Goal: Task Accomplishment & Management: Manage account settings

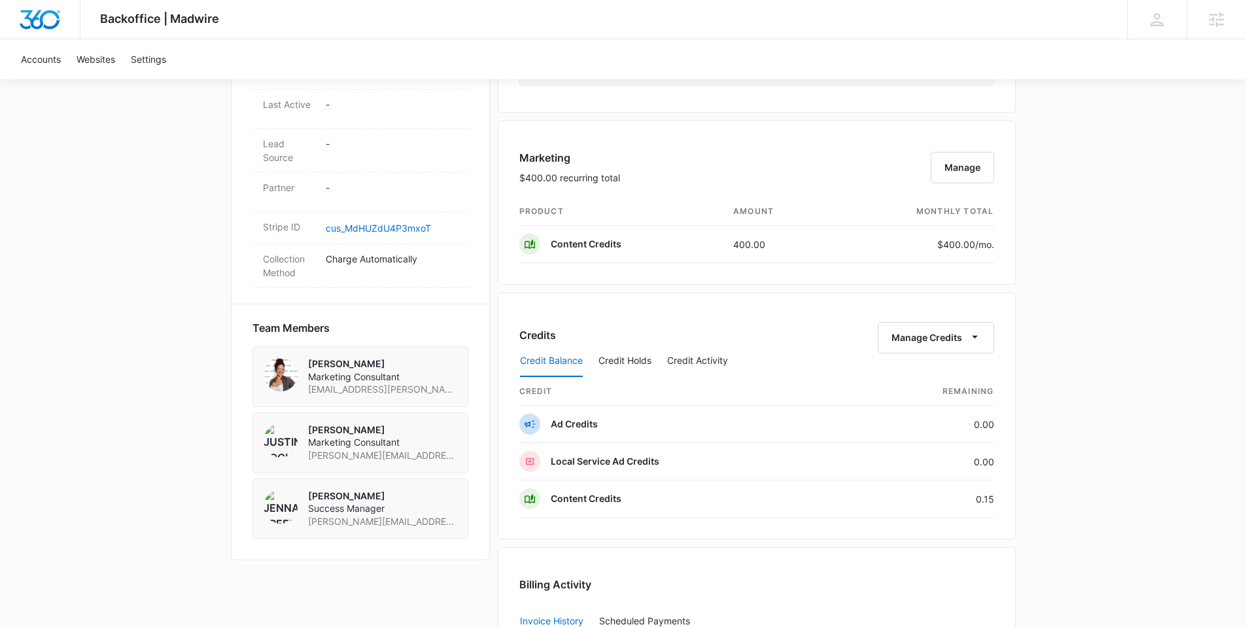
scroll to position [835, 0]
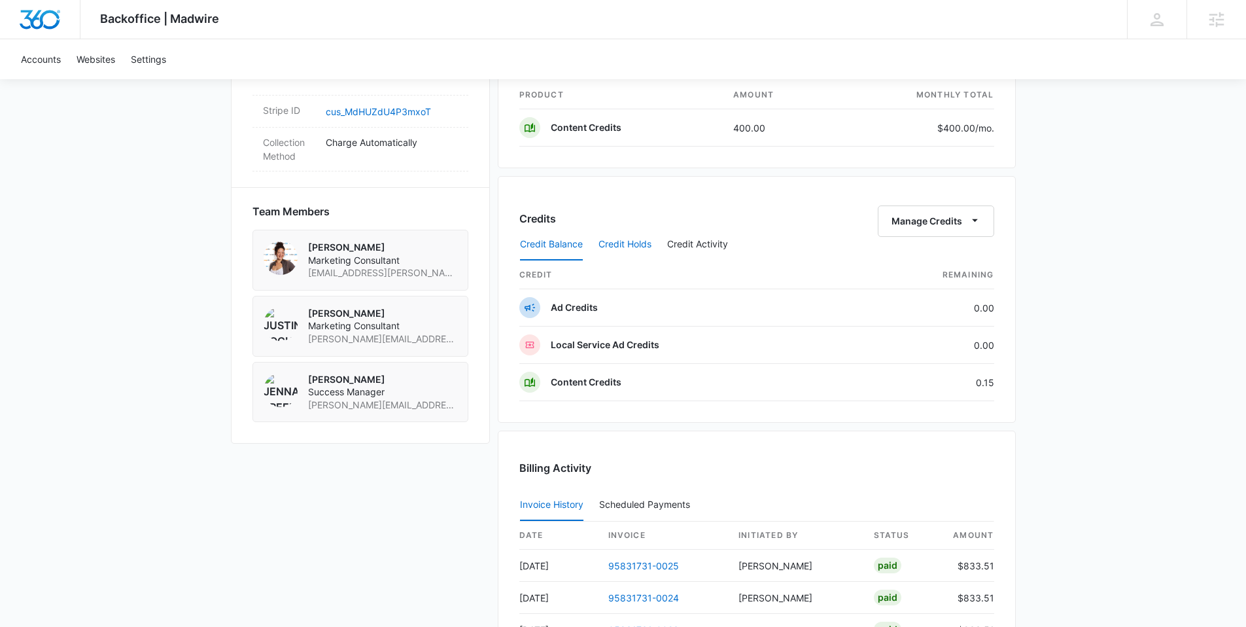
click at [618, 248] on button "Credit Holds" at bounding box center [624, 244] width 53 height 31
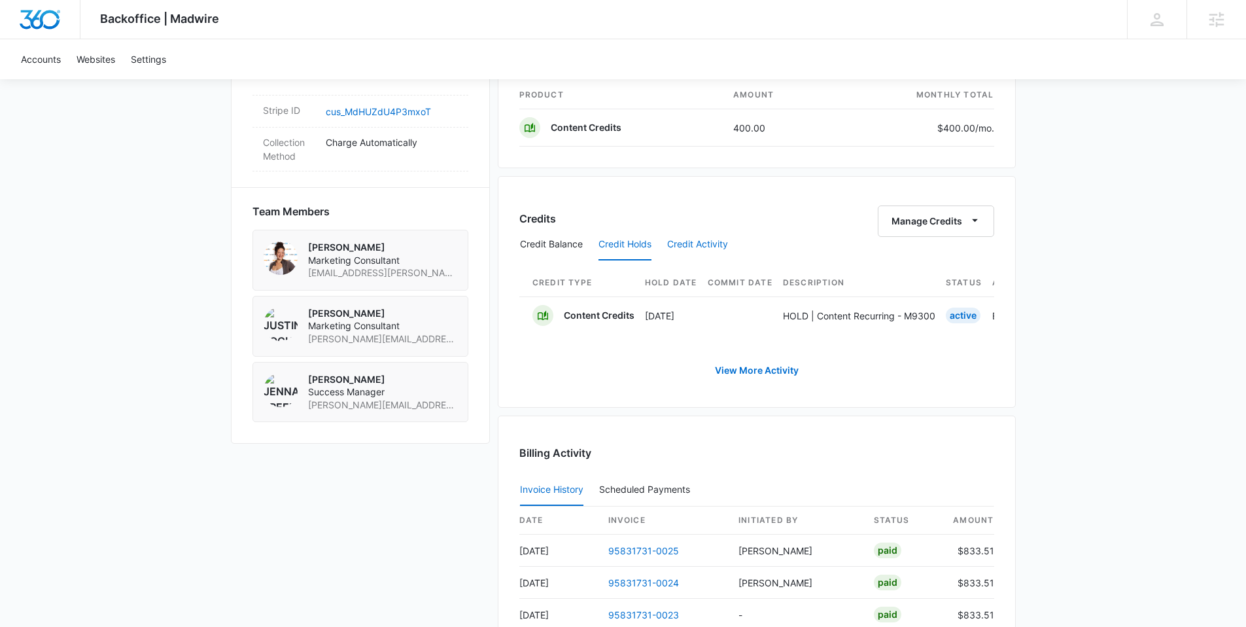
click at [704, 244] on button "Credit Activity" at bounding box center [697, 244] width 61 height 31
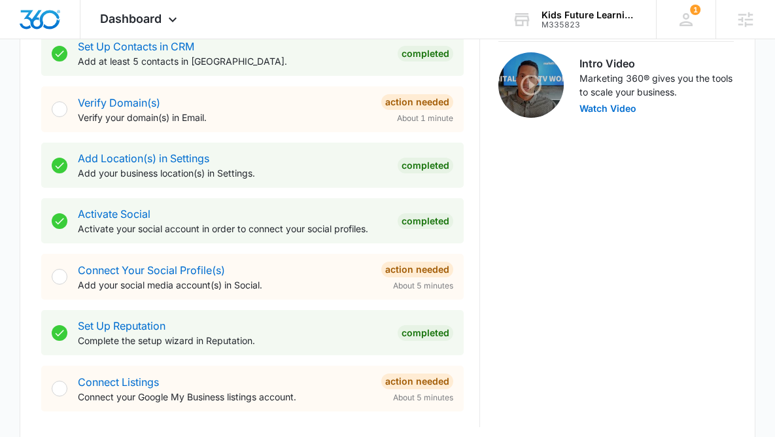
scroll to position [459, 0]
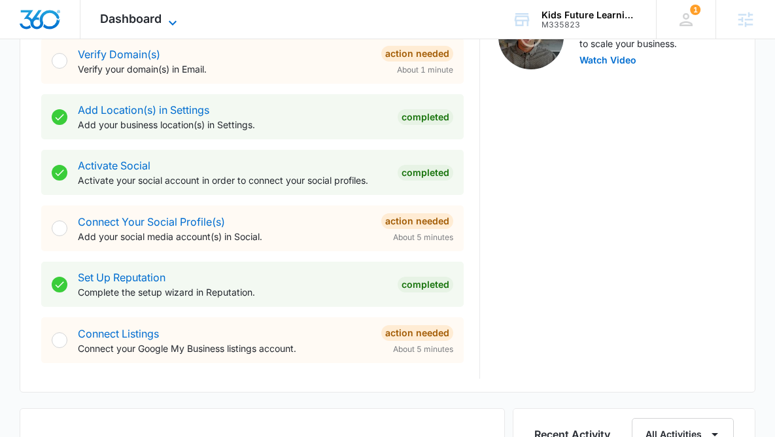
click at [157, 24] on span "Dashboard" at bounding box center [130, 19] width 61 height 14
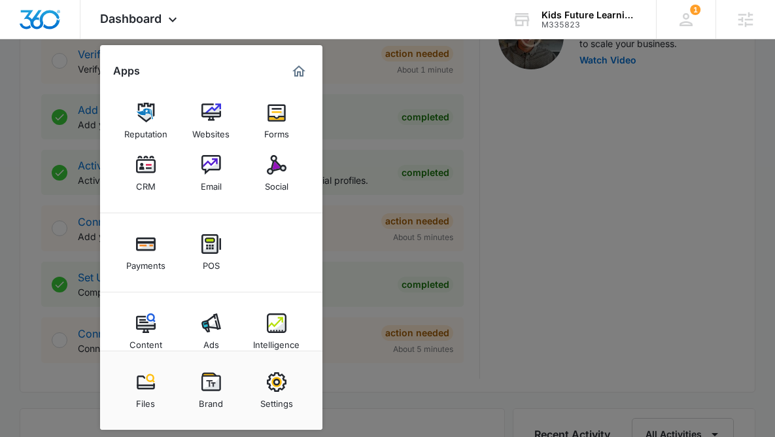
click at [271, 319] on img at bounding box center [277, 323] width 20 height 20
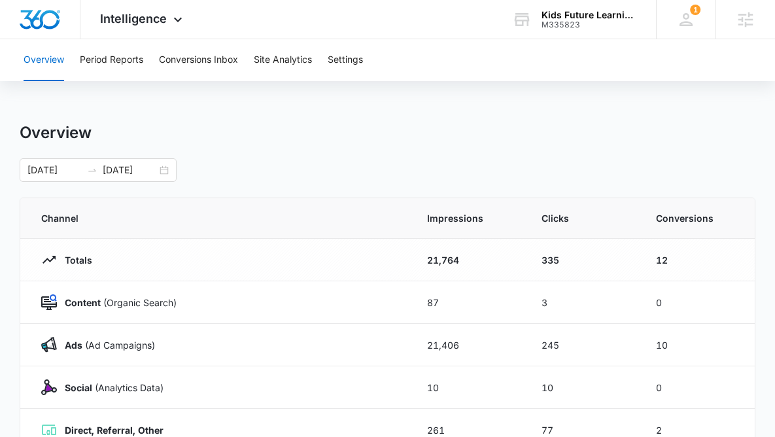
click at [83, 178] on div "09/13/2025 10/13/2025" at bounding box center [98, 170] width 157 height 24
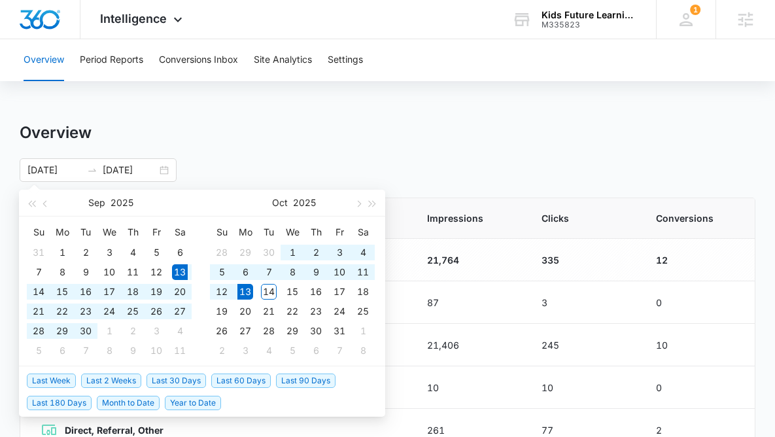
click at [295, 132] on div "Overview" at bounding box center [388, 133] width 736 height 20
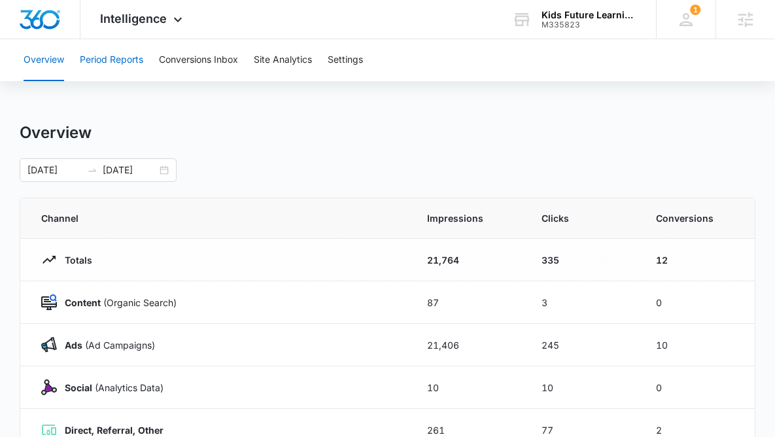
click at [128, 63] on button "Period Reports" at bounding box center [111, 60] width 63 height 42
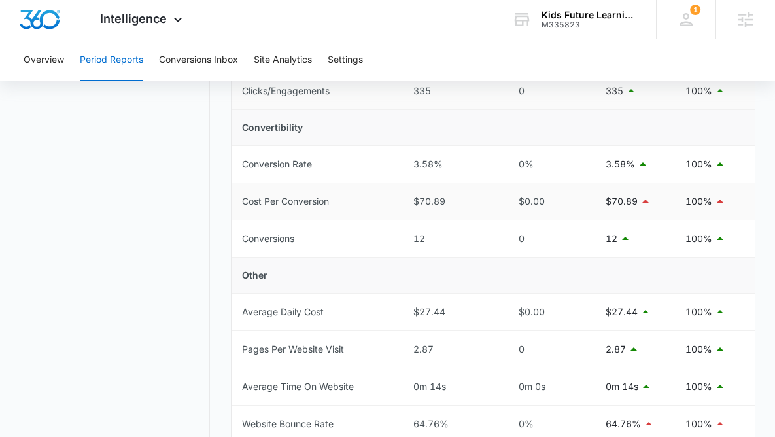
scroll to position [296, 0]
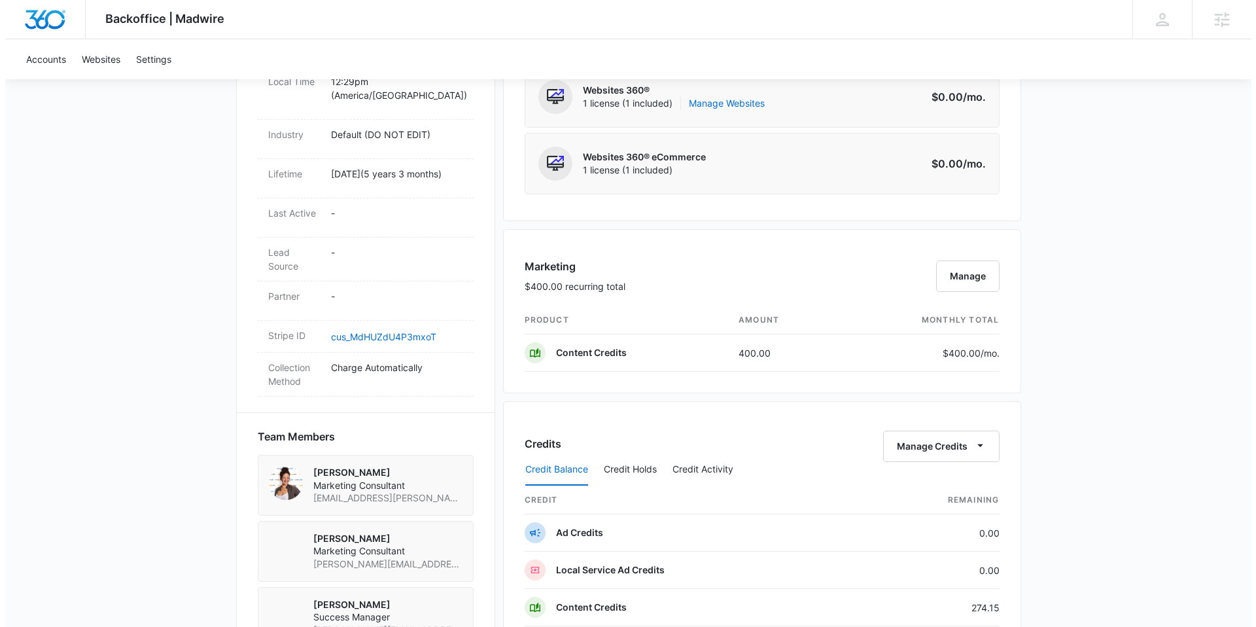
scroll to position [392, 0]
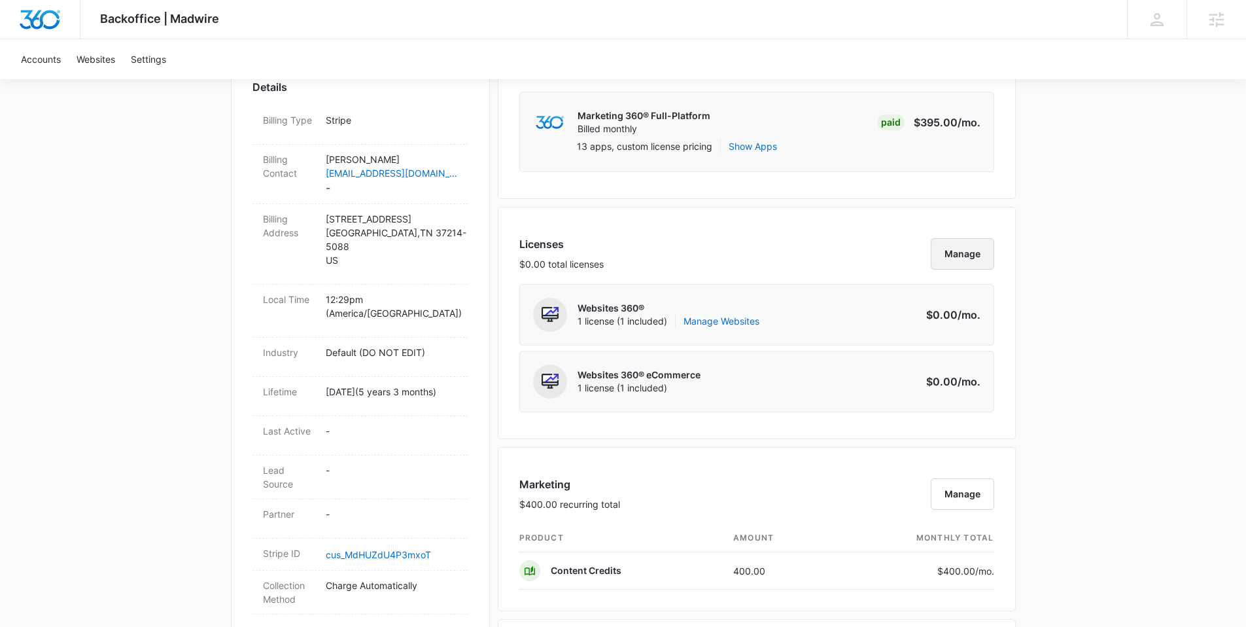
click at [939, 252] on button "Manage" at bounding box center [962, 253] width 63 height 31
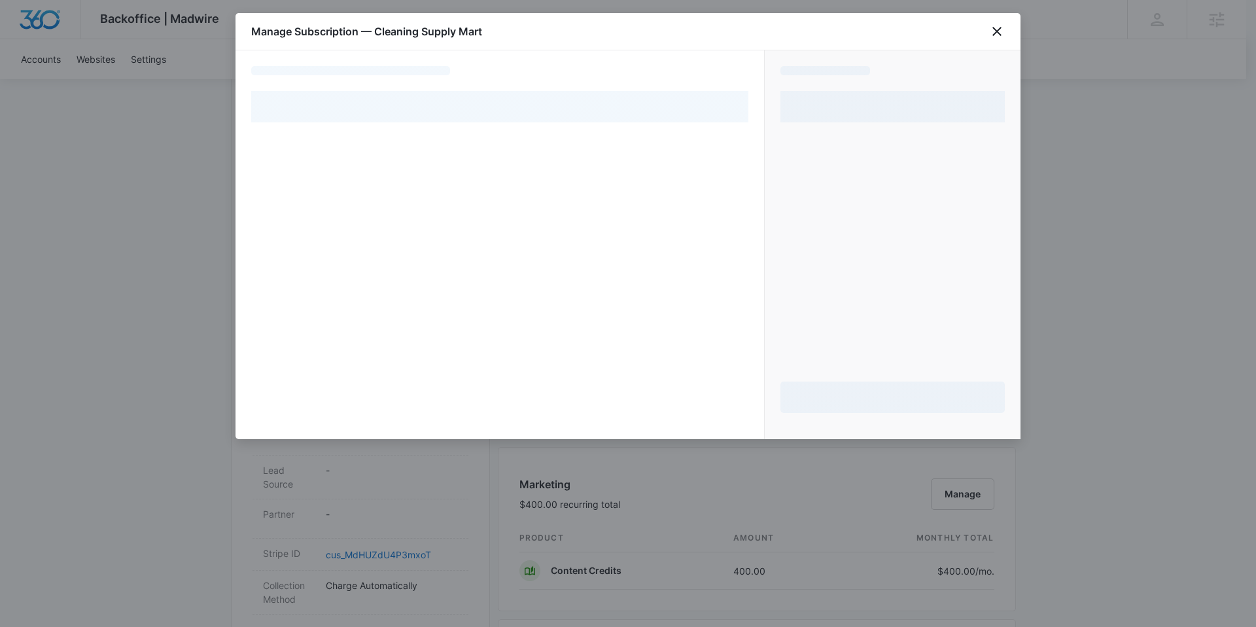
select select "pm_1OIc8tA4n8RTgNjUwrJjUOg9"
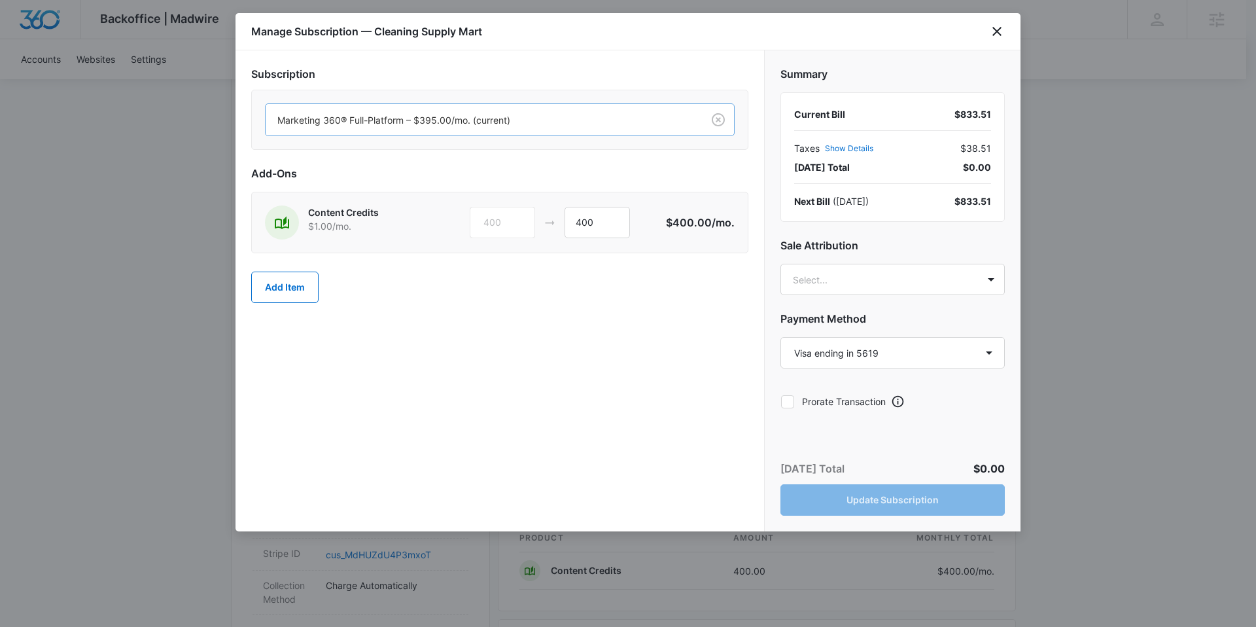
click at [532, 118] on div at bounding box center [481, 120] width 408 height 16
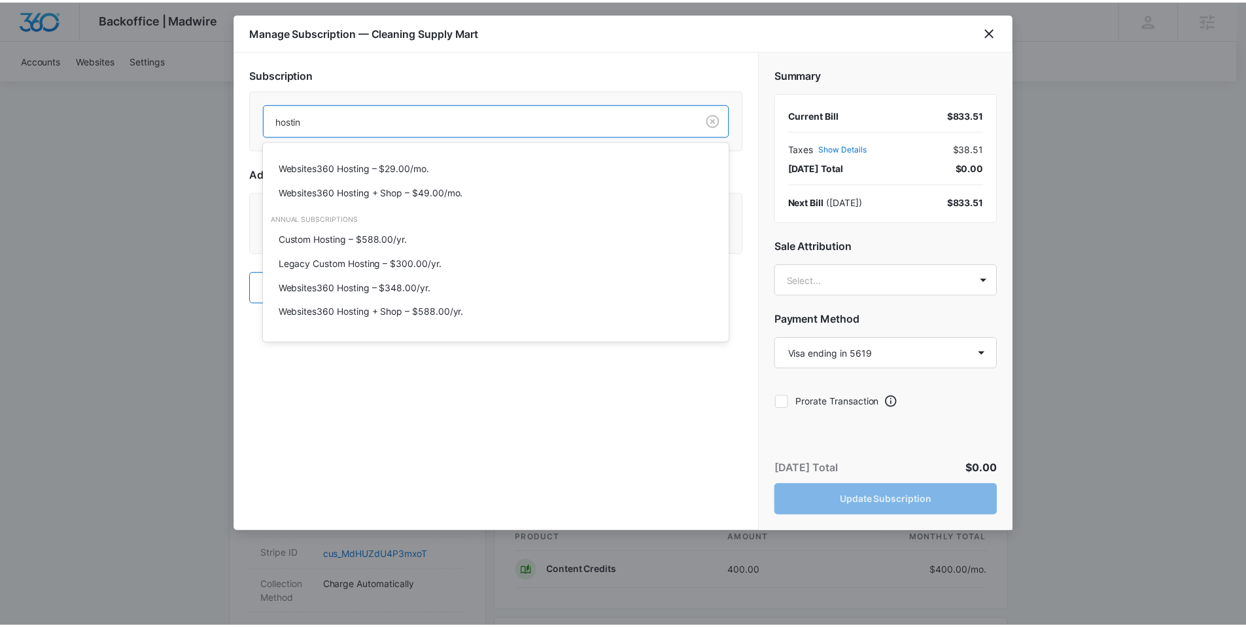
scroll to position [0, 0]
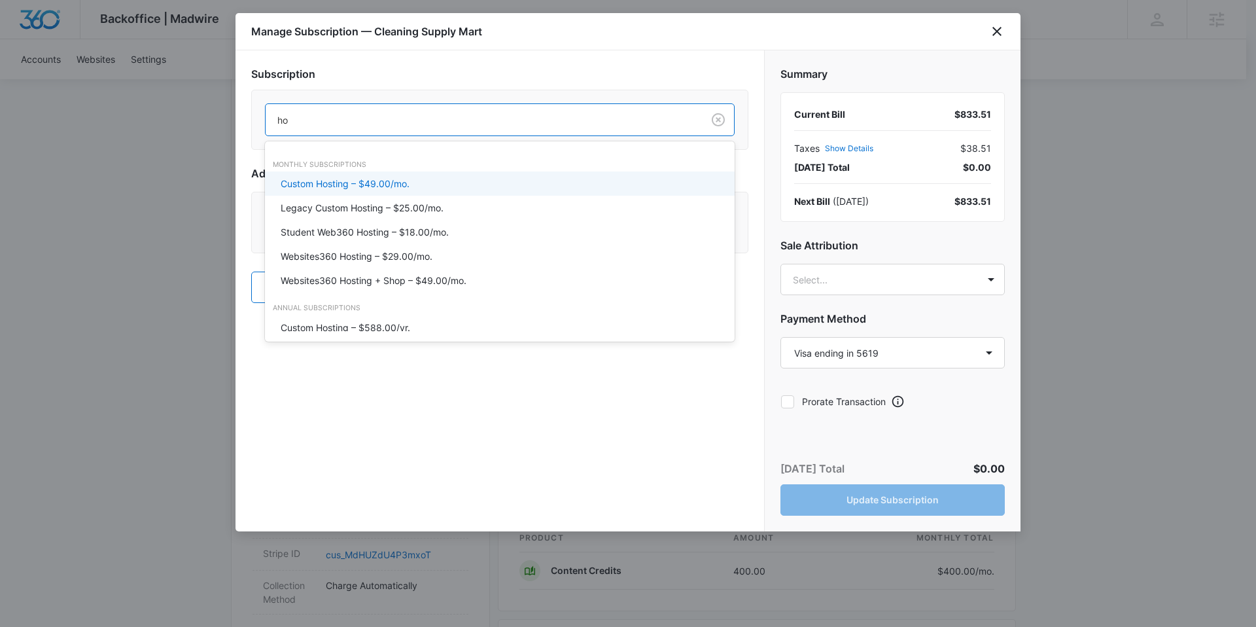
type input "h"
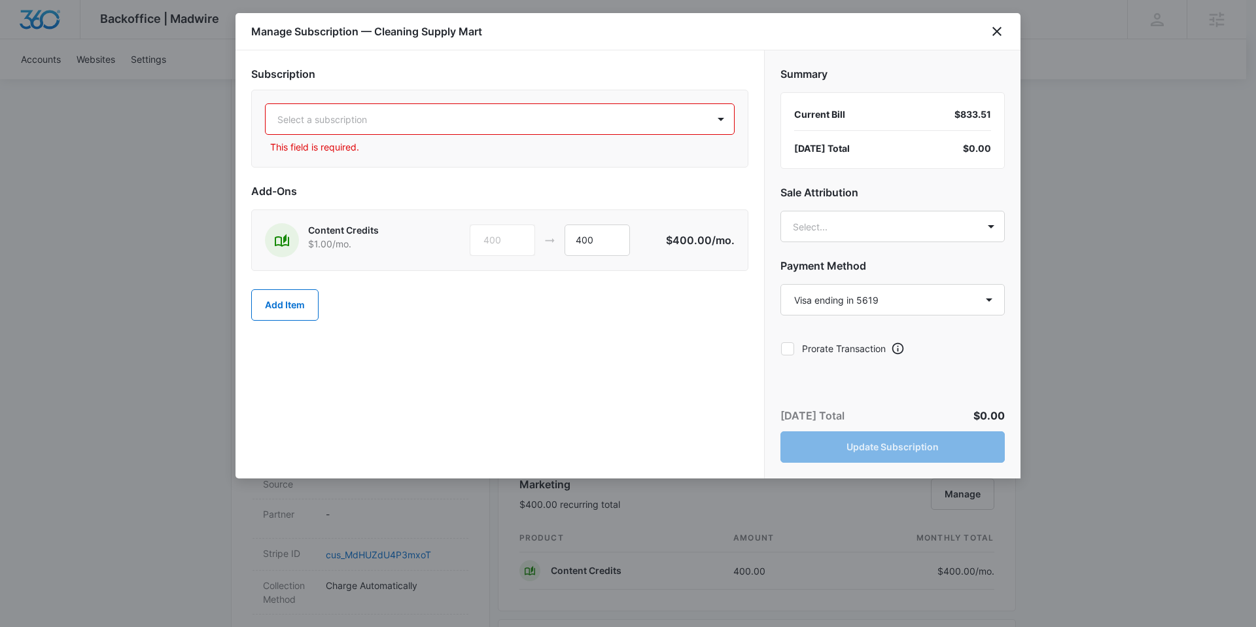
click at [415, 120] on div at bounding box center [483, 119] width 413 height 16
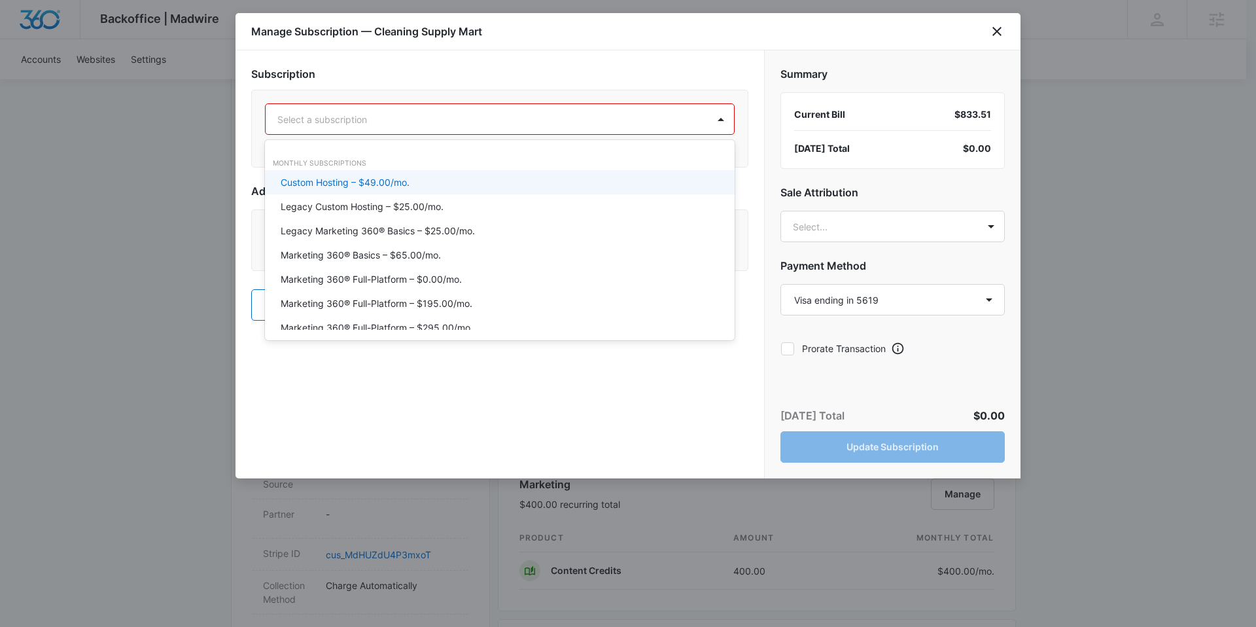
click at [390, 183] on p "Custom Hosting – $49.00/mo." at bounding box center [345, 182] width 129 height 14
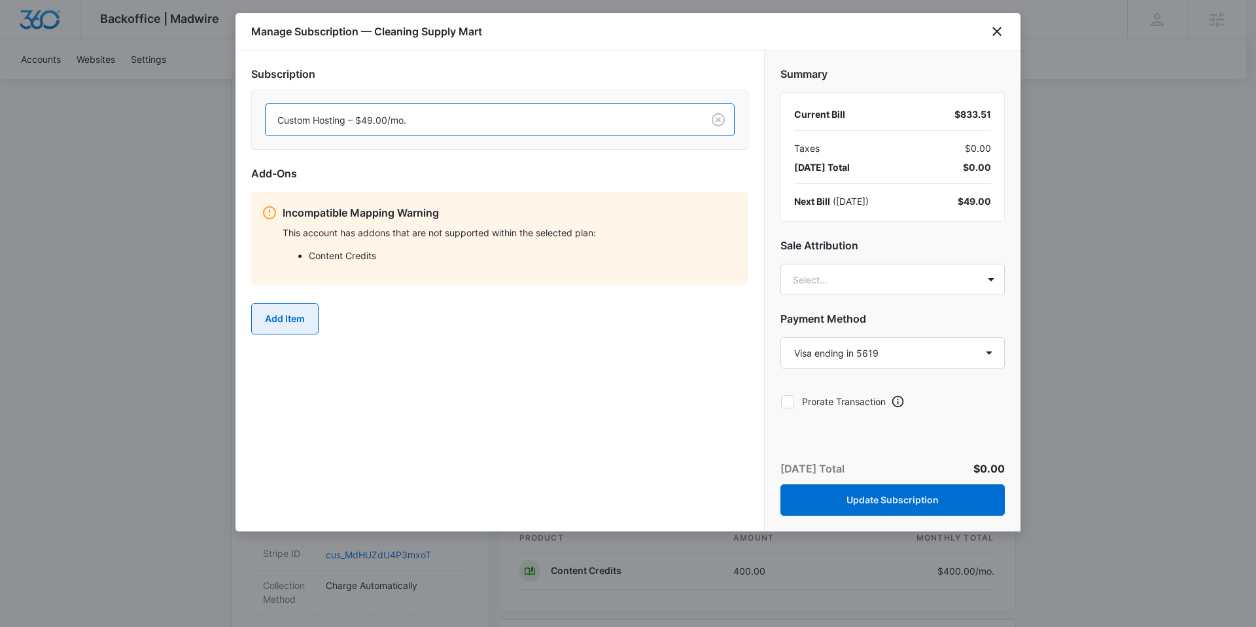
click at [305, 311] on button "Add Item" at bounding box center [284, 318] width 67 height 31
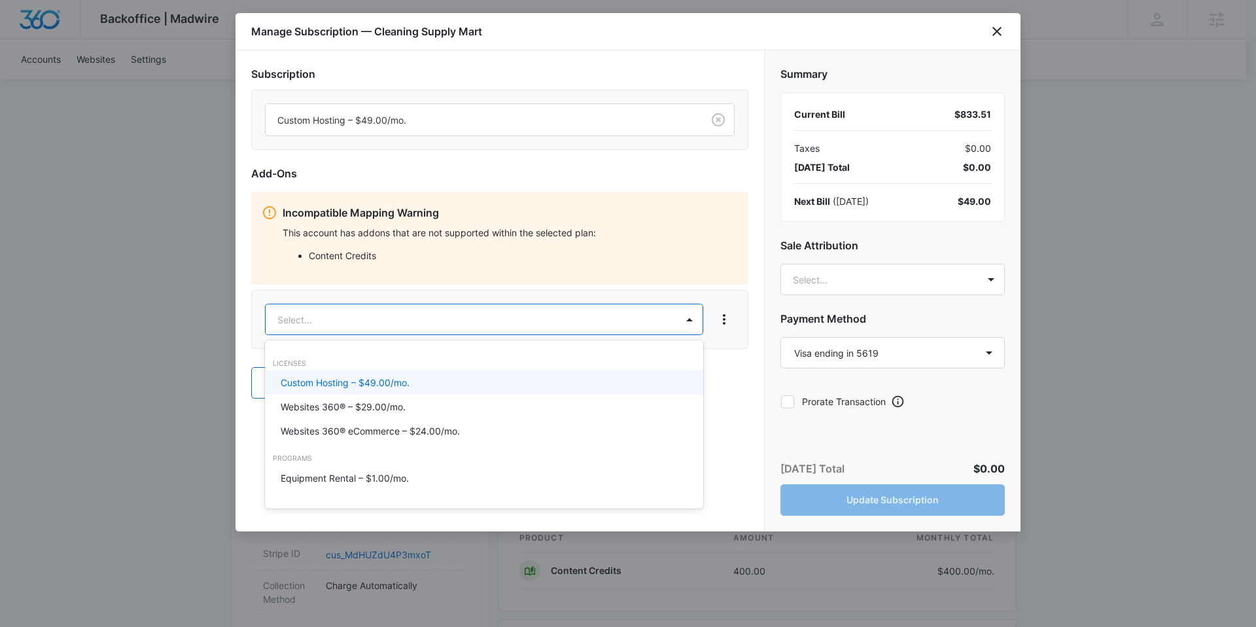
click at [310, 309] on body "Backoffice | Madwire Apps Settings JF [PERSON_NAME] [PERSON_NAME][EMAIL_ADDRESS…" at bounding box center [628, 522] width 1256 height 1829
click at [326, 385] on p "Custom Hosting – $49.00/mo." at bounding box center [345, 382] width 129 height 14
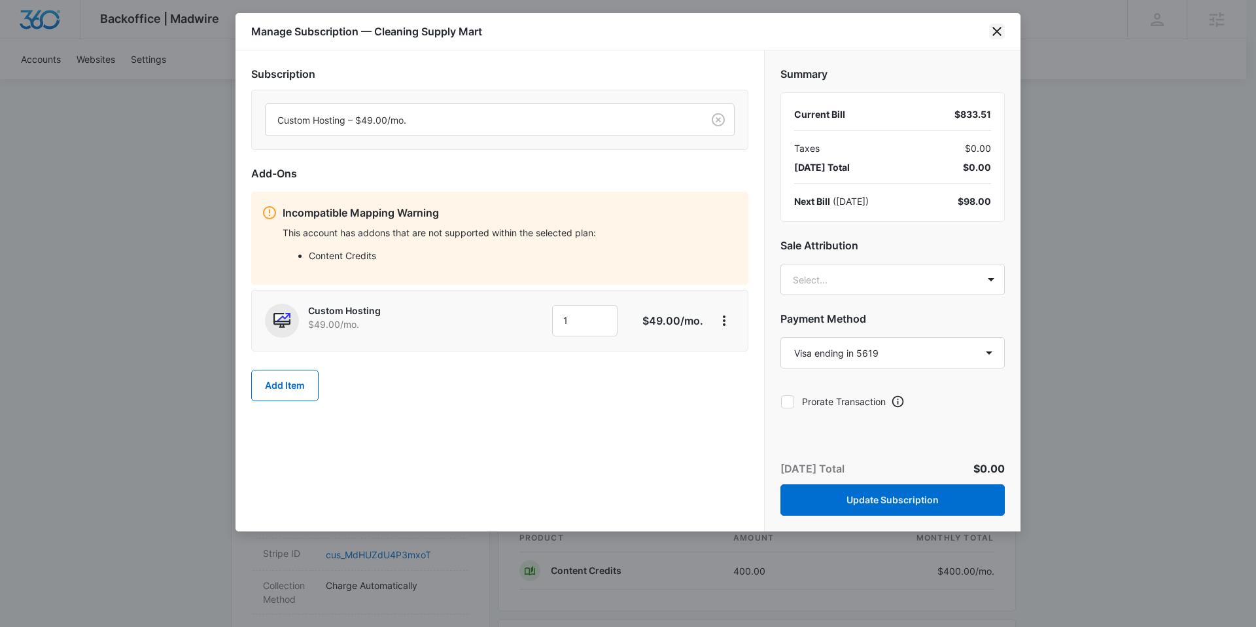
click at [992, 31] on icon "close" at bounding box center [997, 32] width 16 height 16
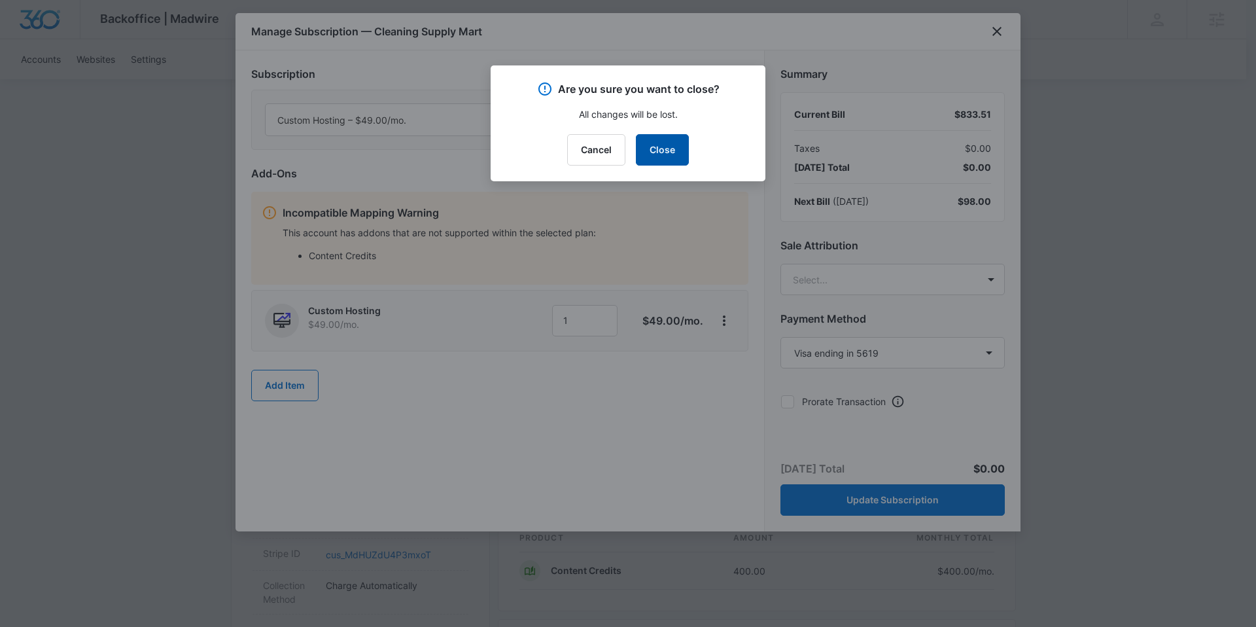
click at [662, 147] on button "Close" at bounding box center [662, 149] width 53 height 31
